Goal: Information Seeking & Learning: Learn about a topic

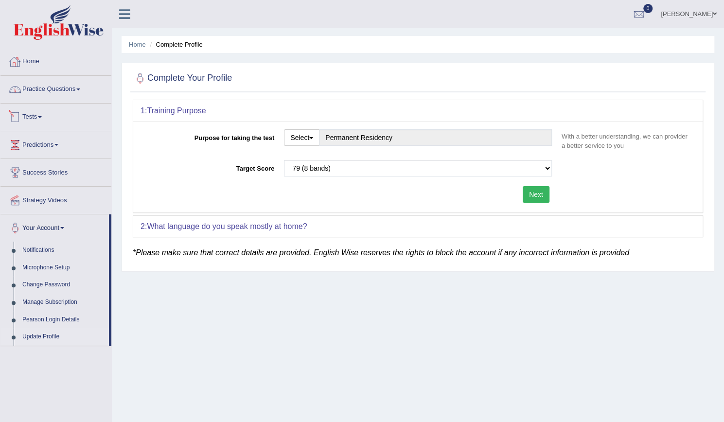
click at [40, 61] on link "Home" at bounding box center [55, 60] width 111 height 24
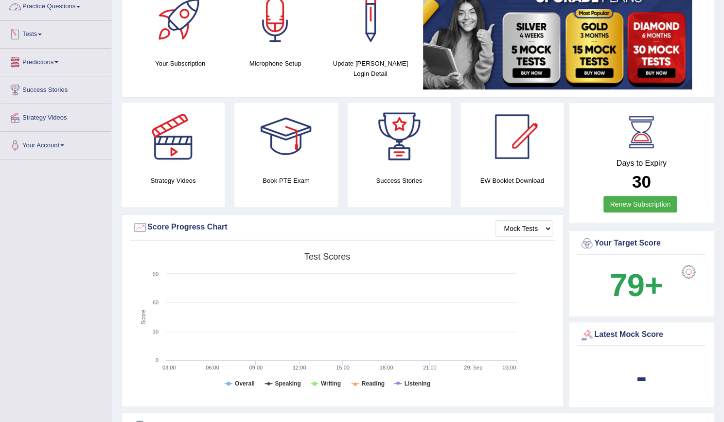
scroll to position [243, 0]
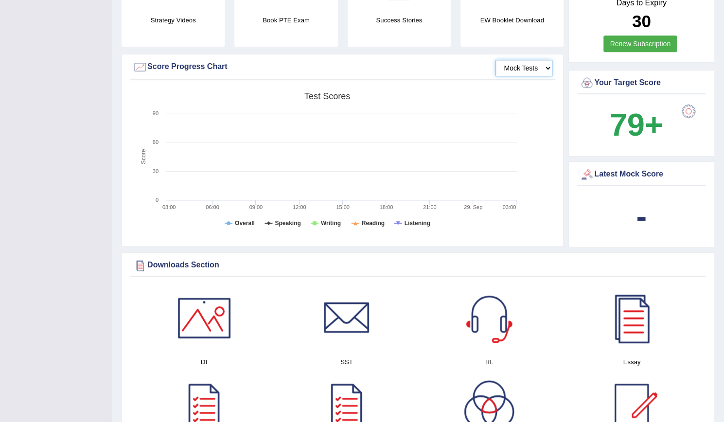
click at [520, 71] on select "Mock Tests" at bounding box center [523, 68] width 57 height 17
click at [496, 60] on select "Mock Tests" at bounding box center [523, 68] width 57 height 17
click at [490, 22] on h4 "EW Booklet Download" at bounding box center [511, 20] width 103 height 10
click at [409, 20] on h4 "Success Stories" at bounding box center [398, 20] width 103 height 10
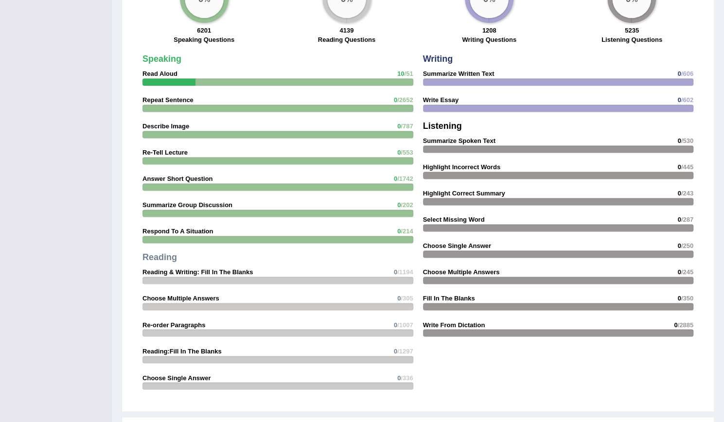
scroll to position [620, 0]
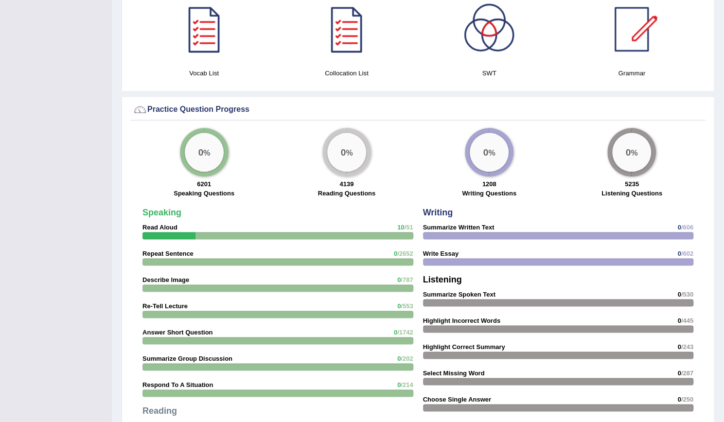
click at [211, 155] on div "0 %" at bounding box center [204, 152] width 39 height 39
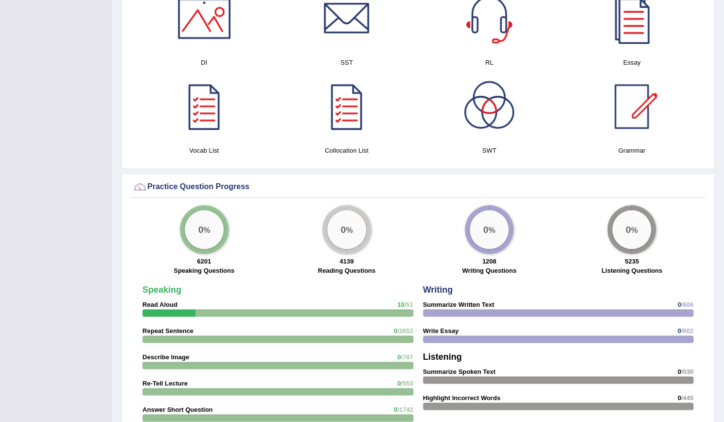
scroll to position [425, 0]
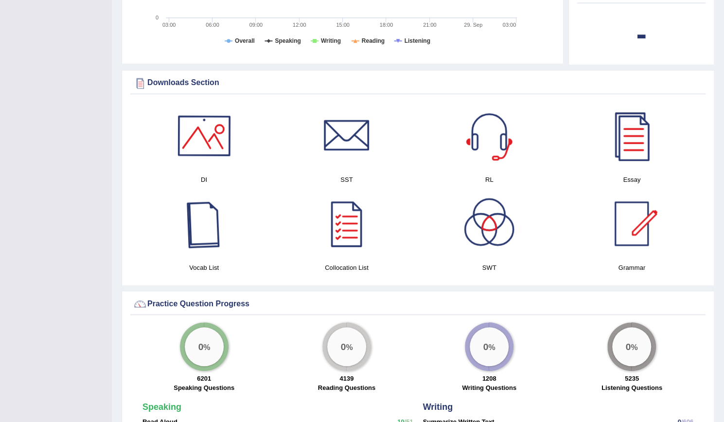
click at [202, 144] on div at bounding box center [204, 136] width 68 height 68
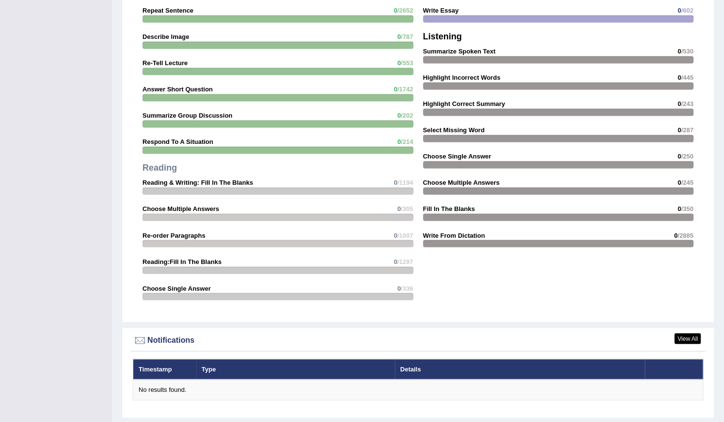
scroll to position [717, 0]
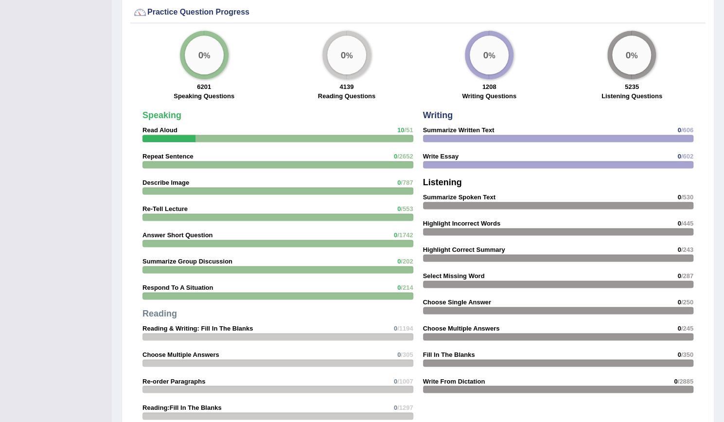
click at [197, 135] on div at bounding box center [277, 138] width 271 height 7
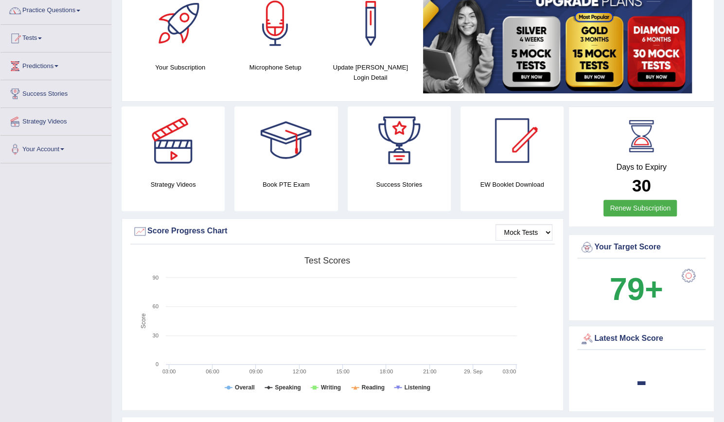
scroll to position [0, 0]
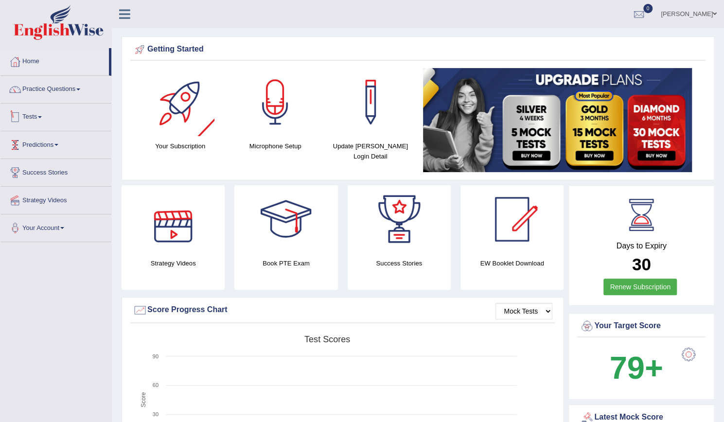
click at [49, 140] on link "Predictions" at bounding box center [55, 143] width 111 height 24
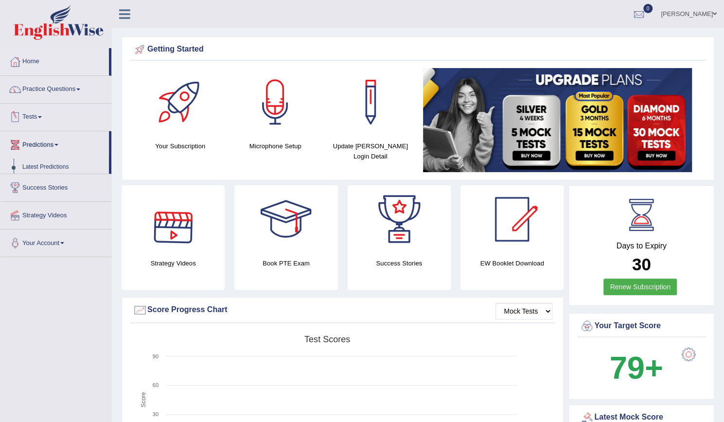
click at [49, 114] on link "Tests" at bounding box center [55, 116] width 111 height 24
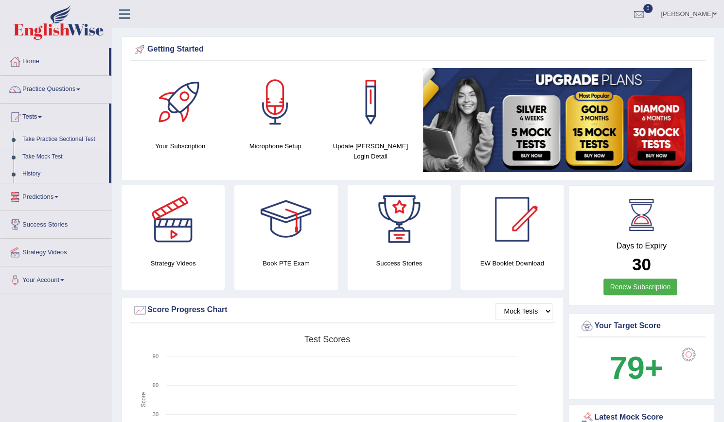
click at [55, 137] on link "Take Practice Sectional Test" at bounding box center [63, 139] width 91 height 17
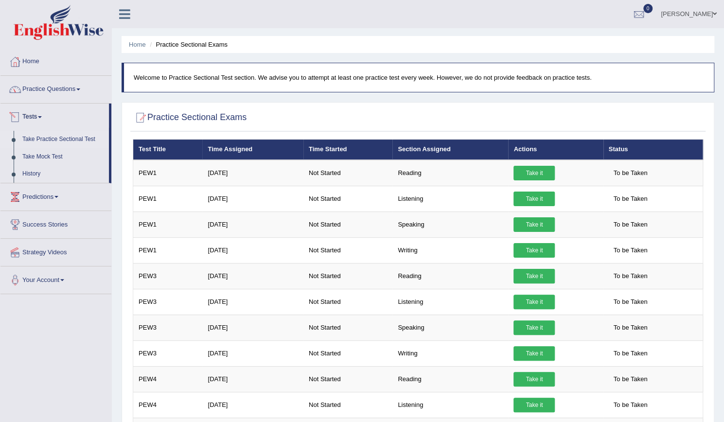
click at [73, 92] on link "Practice Questions" at bounding box center [55, 88] width 111 height 24
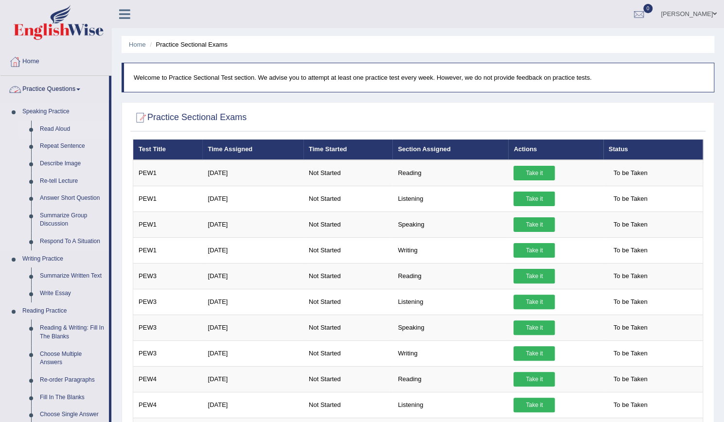
click at [55, 126] on link "Read Aloud" at bounding box center [71, 129] width 73 height 17
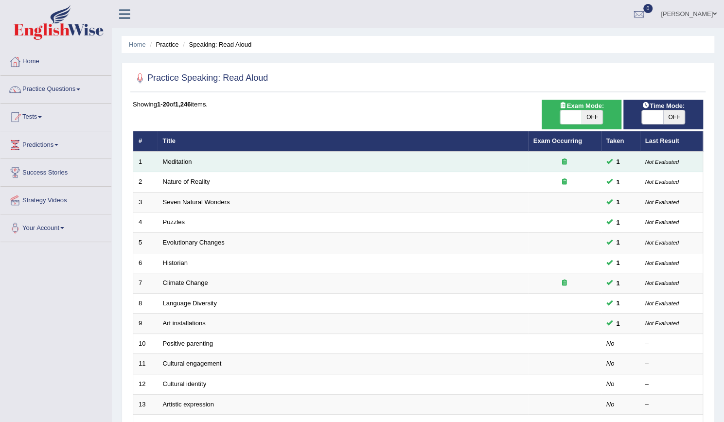
click at [562, 161] on icon at bounding box center [564, 161] width 5 height 6
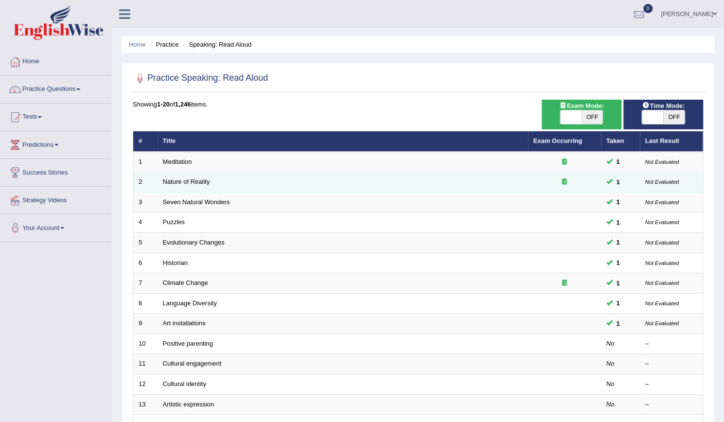
click at [566, 173] on td at bounding box center [564, 182] width 73 height 20
click at [563, 180] on icon at bounding box center [564, 181] width 5 height 6
click at [563, 181] on icon at bounding box center [564, 181] width 5 height 6
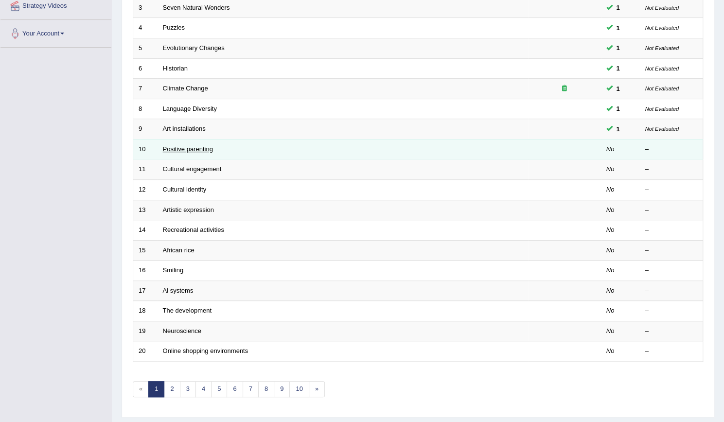
click at [177, 148] on link "Positive parenting" at bounding box center [188, 148] width 50 height 7
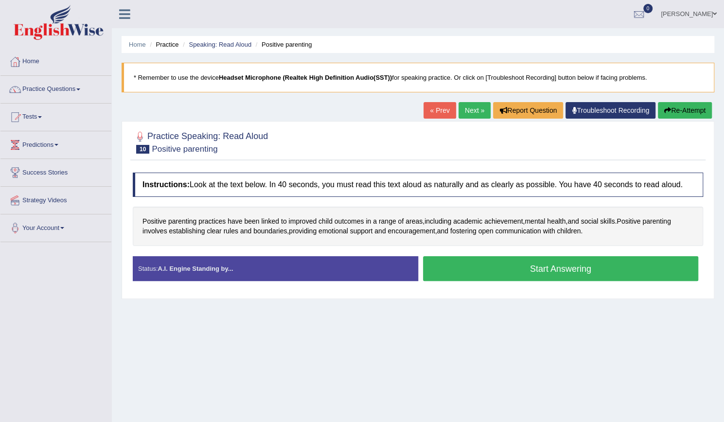
click at [548, 264] on button "Start Answering" at bounding box center [561, 268] width 276 height 25
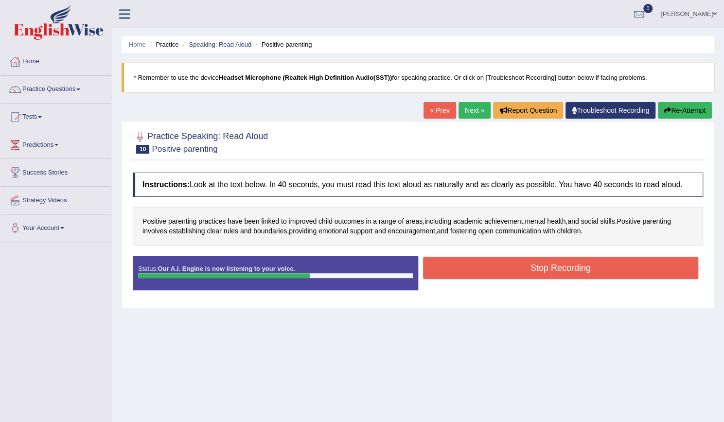
click at [557, 267] on button "Stop Recording" at bounding box center [561, 268] width 276 height 22
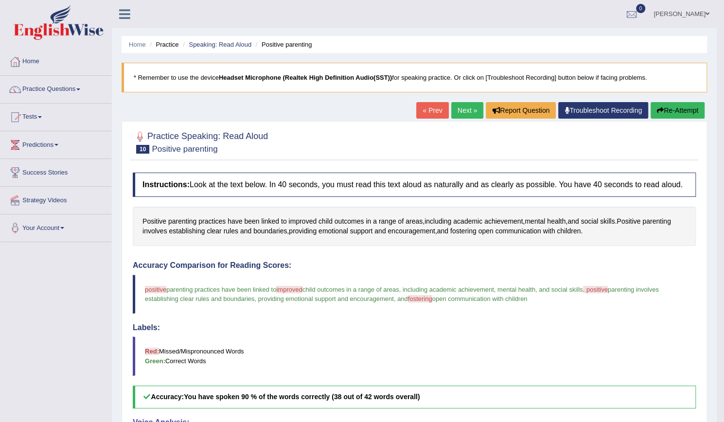
click at [462, 114] on link "Next »" at bounding box center [467, 110] width 32 height 17
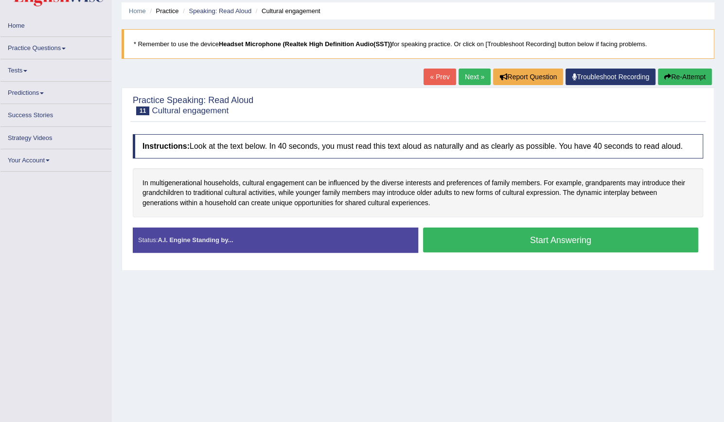
scroll to position [88, 0]
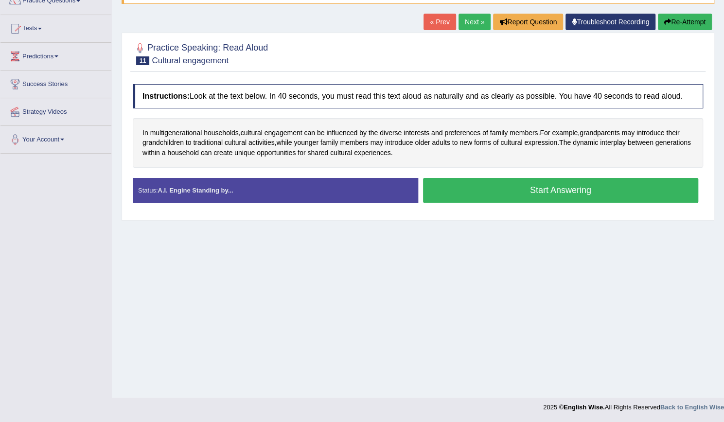
click at [576, 185] on button "Start Answering" at bounding box center [561, 190] width 276 height 25
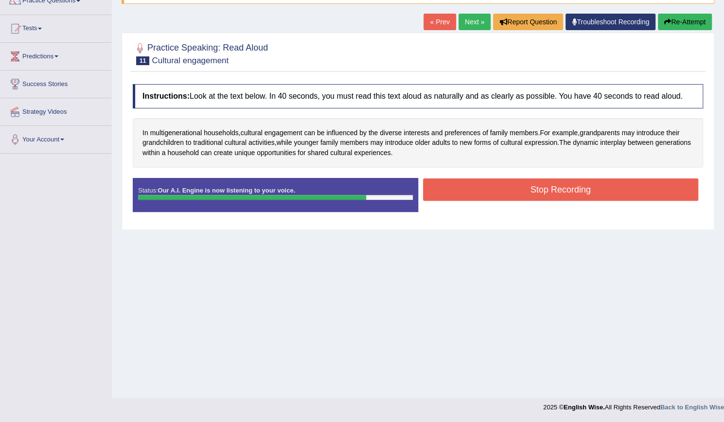
click at [569, 194] on button "Stop Recording" at bounding box center [561, 189] width 276 height 22
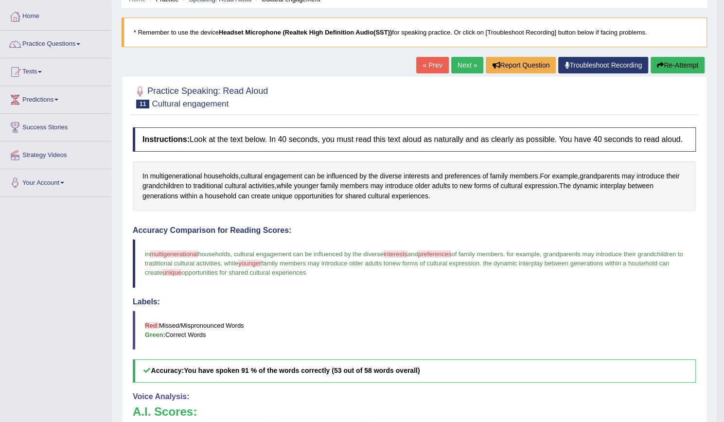
scroll to position [0, 0]
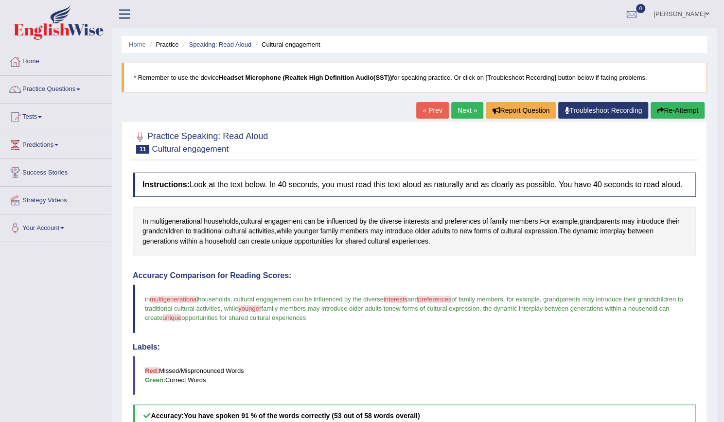
click at [471, 108] on link "Next »" at bounding box center [467, 110] width 32 height 17
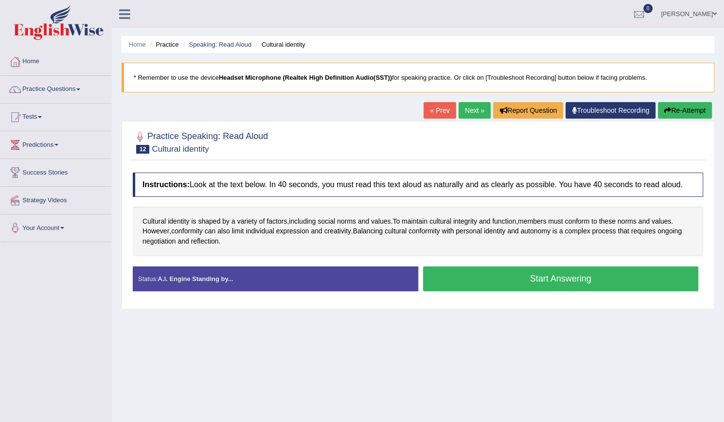
click at [574, 281] on button "Start Answering" at bounding box center [561, 278] width 276 height 25
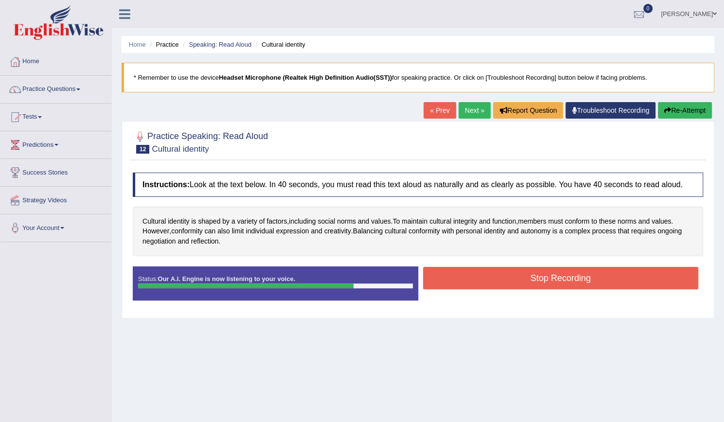
click at [516, 276] on button "Stop Recording" at bounding box center [561, 278] width 276 height 22
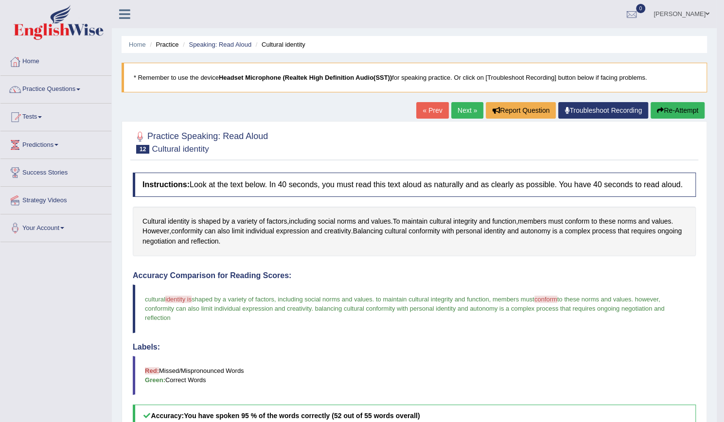
click at [462, 113] on link "Next »" at bounding box center [467, 110] width 32 height 17
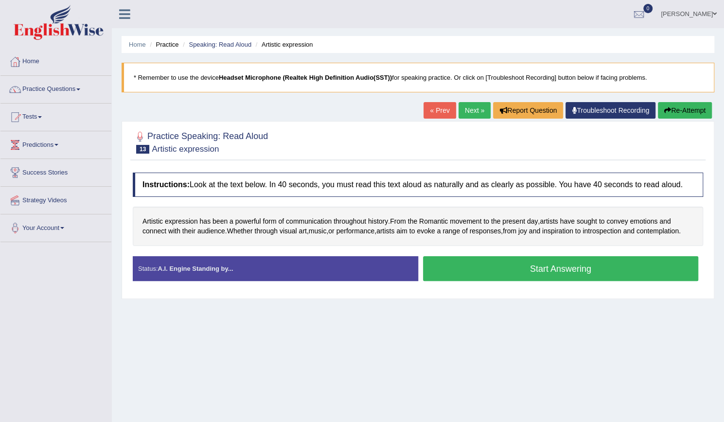
click at [499, 271] on button "Start Answering" at bounding box center [561, 268] width 276 height 25
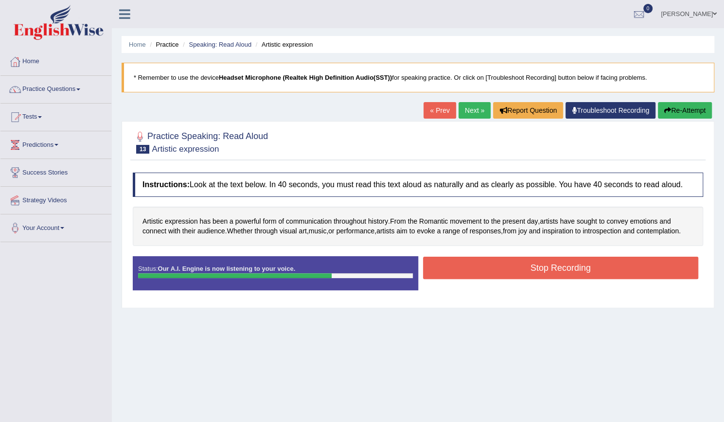
click at [520, 268] on button "Stop Recording" at bounding box center [561, 268] width 276 height 22
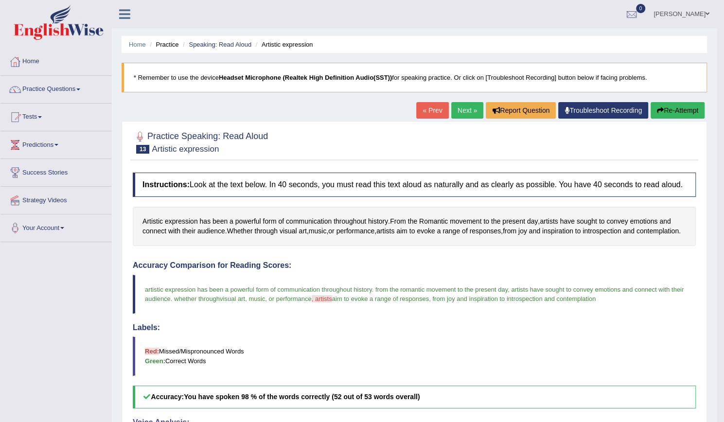
click at [463, 109] on link "Next »" at bounding box center [467, 110] width 32 height 17
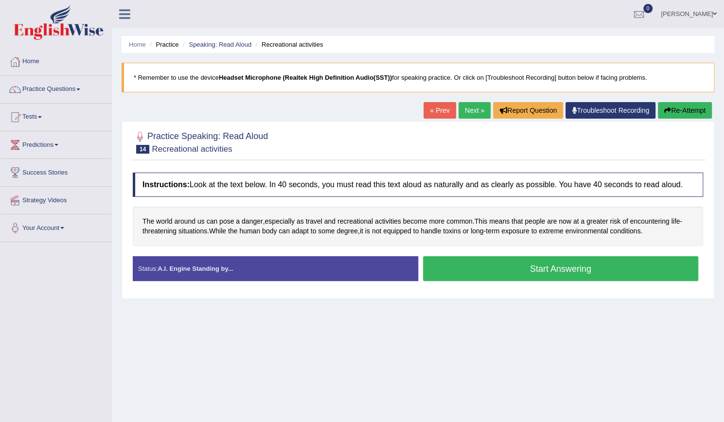
click at [554, 266] on button "Start Answering" at bounding box center [561, 268] width 276 height 25
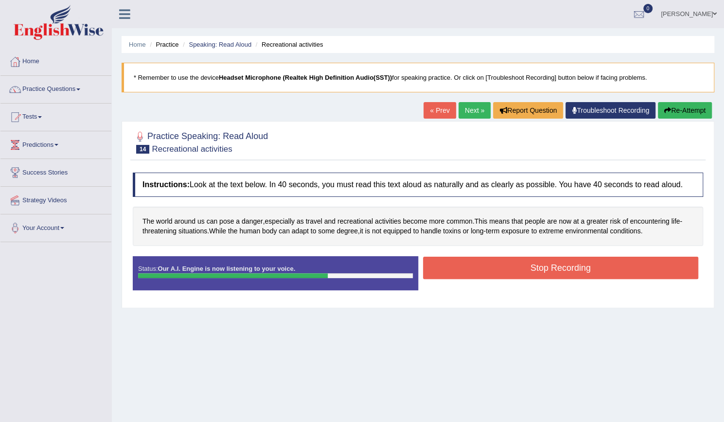
click at [532, 270] on button "Stop Recording" at bounding box center [561, 268] width 276 height 22
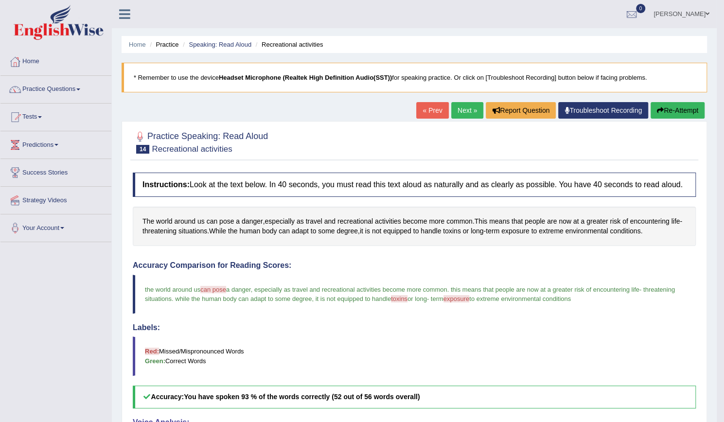
click at [473, 114] on link "Next »" at bounding box center [467, 110] width 32 height 17
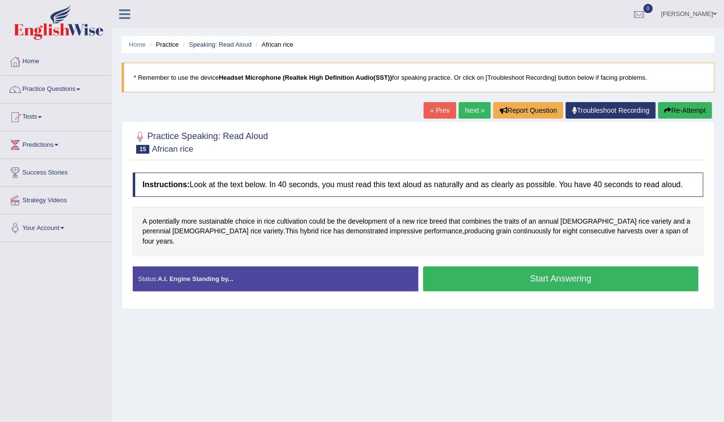
click at [581, 271] on button "Start Answering" at bounding box center [561, 278] width 276 height 25
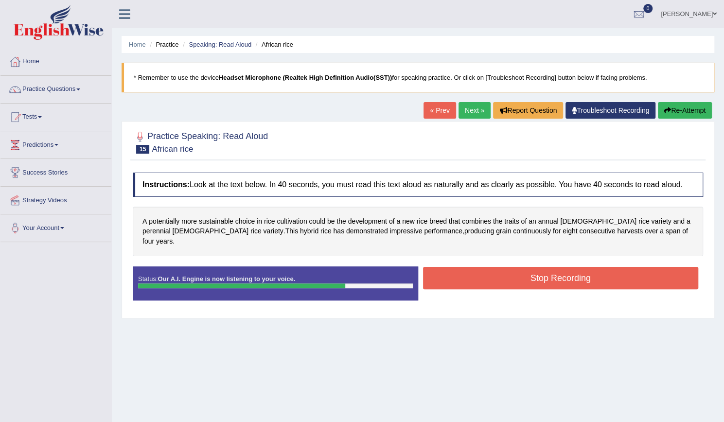
click at [570, 267] on button "Stop Recording" at bounding box center [561, 278] width 276 height 22
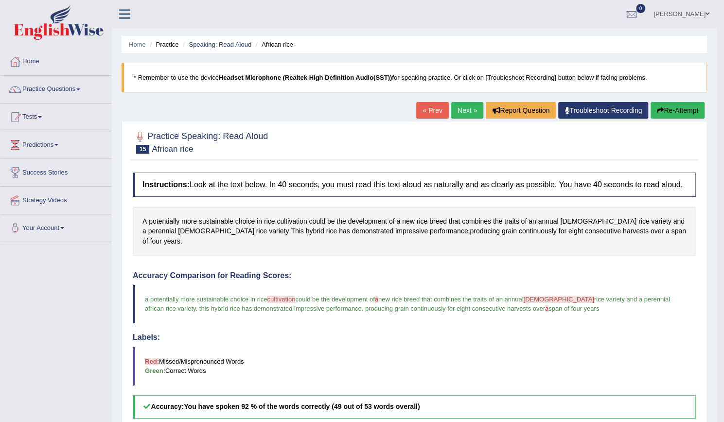
click at [458, 112] on link "Next »" at bounding box center [467, 110] width 32 height 17
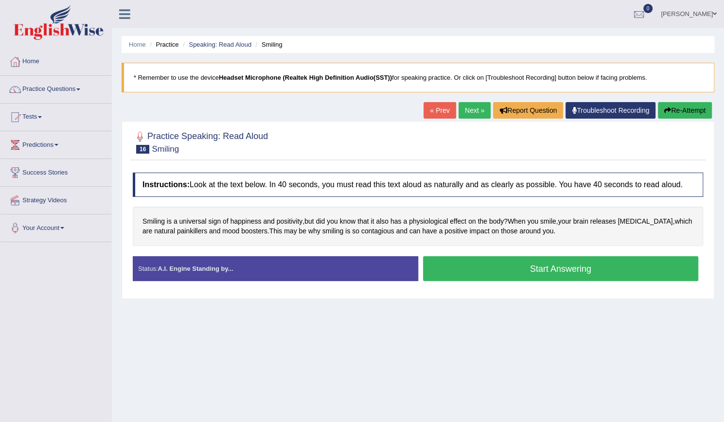
click at [556, 262] on button "Start Answering" at bounding box center [561, 268] width 276 height 25
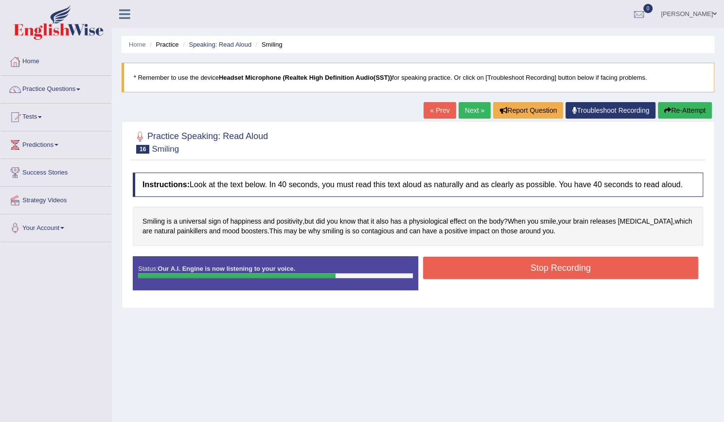
click at [562, 263] on button "Stop Recording" at bounding box center [561, 268] width 276 height 22
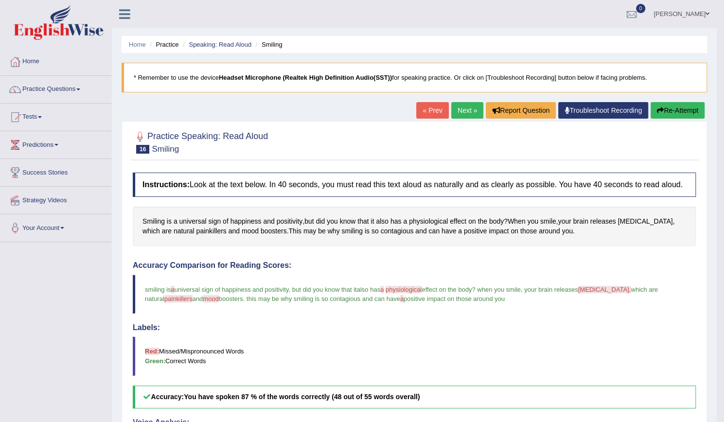
click at [464, 105] on link "Next »" at bounding box center [467, 110] width 32 height 17
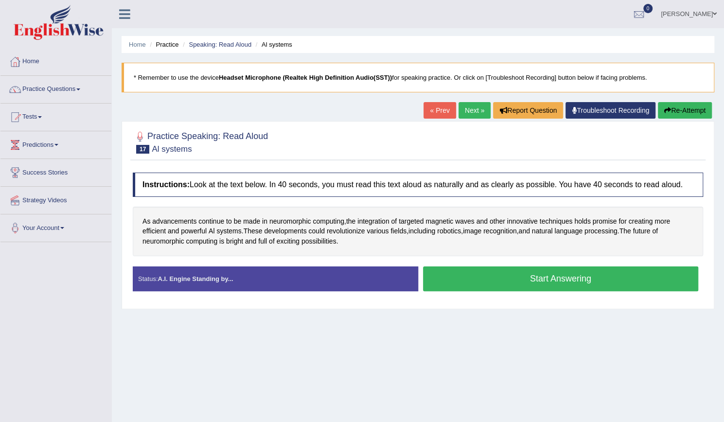
click at [519, 274] on button "Start Answering" at bounding box center [561, 278] width 276 height 25
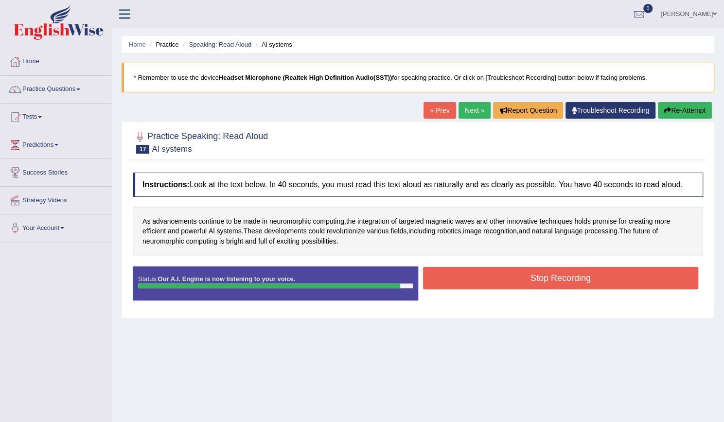
click at [576, 283] on button "Stop Recording" at bounding box center [561, 278] width 276 height 22
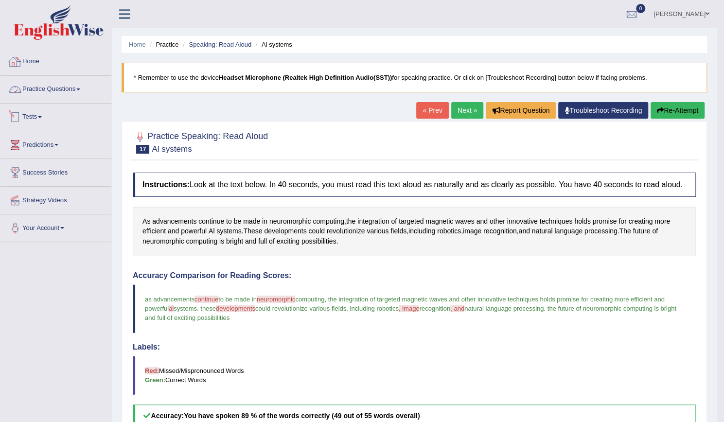
click at [40, 67] on link "Home" at bounding box center [55, 60] width 111 height 24
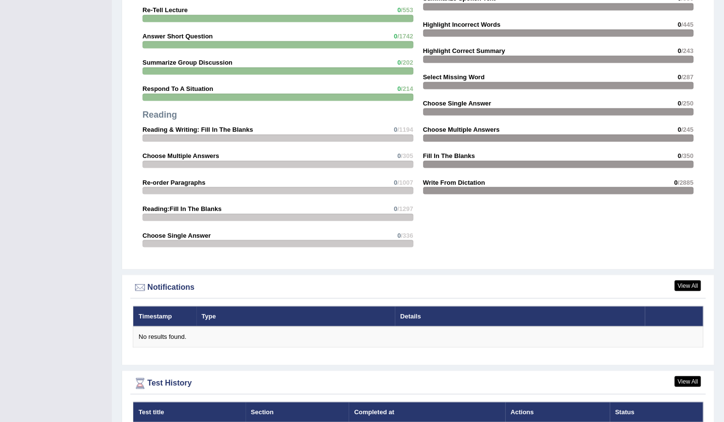
scroll to position [960, 0]
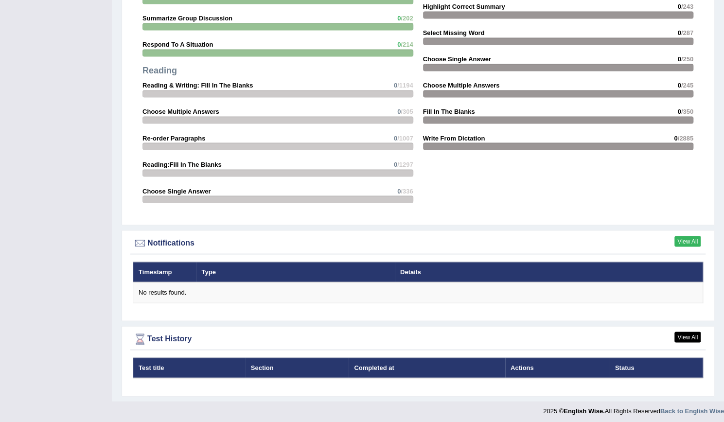
click at [691, 237] on link "View All" at bounding box center [687, 241] width 26 height 11
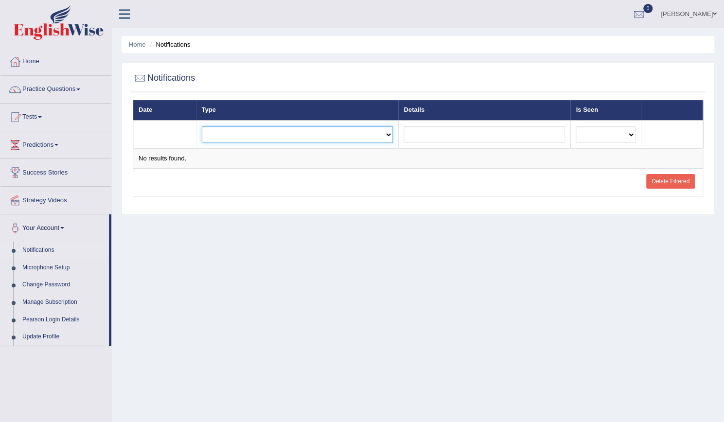
click at [382, 134] on select "Exam evaluated Question report replied Practice question report replied Test as…" at bounding box center [297, 134] width 191 height 17
select select "exam_evaluated"
click at [202, 126] on select "Exam evaluated Question report replied Practice question report replied Test as…" at bounding box center [297, 134] width 191 height 17
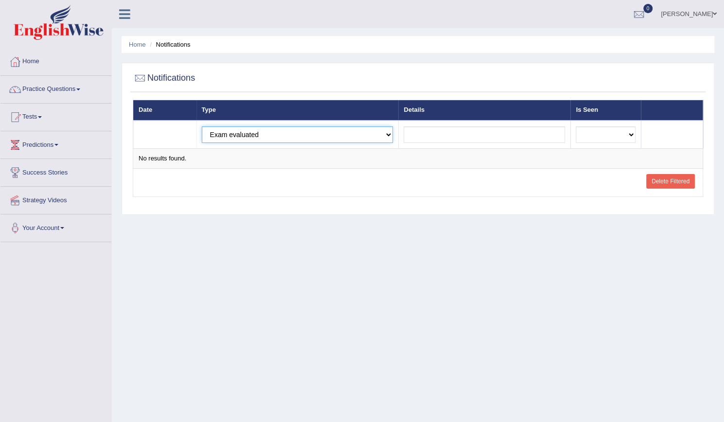
click at [287, 138] on select "Exam evaluated Question report replied Practice question report replied Test as…" at bounding box center [297, 134] width 191 height 17
select select
click at [202, 126] on select "Exam evaluated Question report replied Practice question report replied Test as…" at bounding box center [297, 134] width 191 height 17
click at [50, 208] on link "Strategy Videos" at bounding box center [55, 199] width 111 height 24
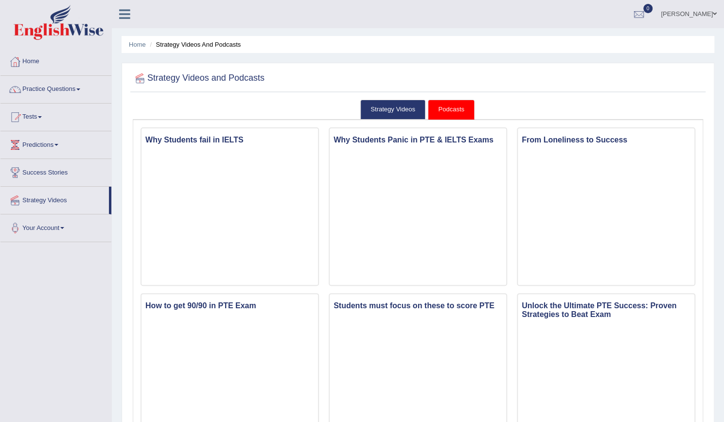
click at [47, 177] on link "Success Stories" at bounding box center [55, 171] width 111 height 24
